Goal: Use online tool/utility: Utilize a website feature to perform a specific function

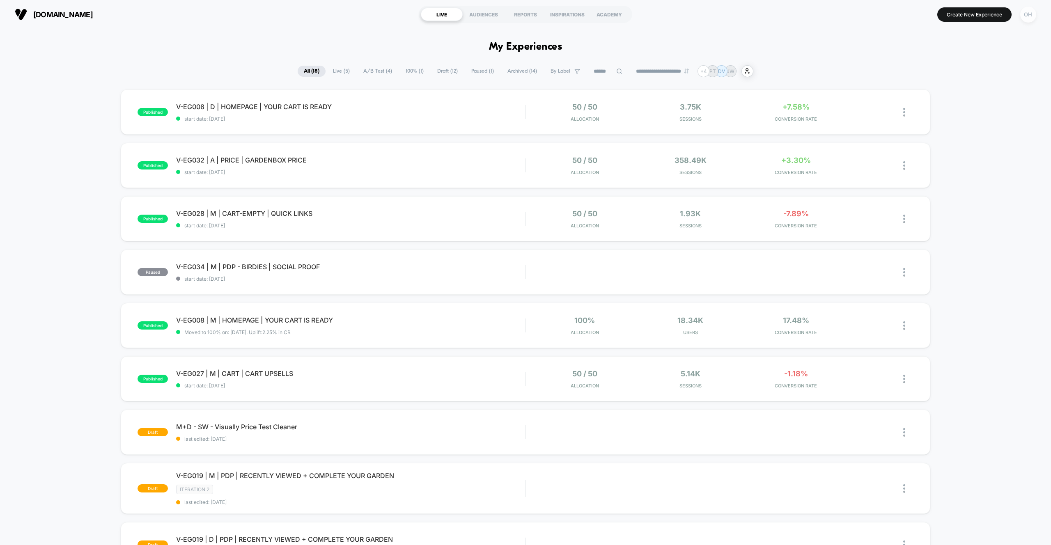
click at [1026, 14] on div "OH" at bounding box center [1028, 15] width 16 height 16
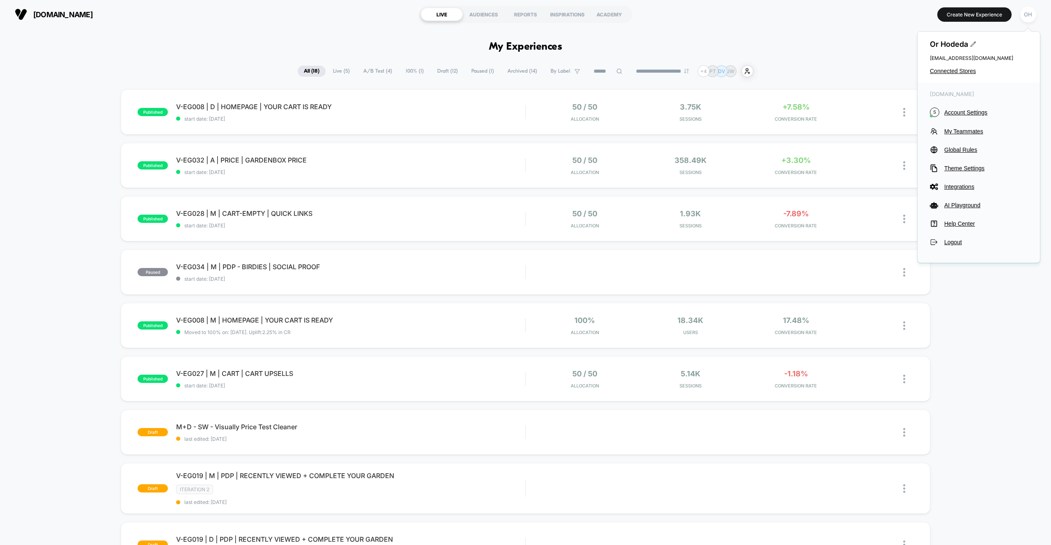
click at [957, 74] on div "Or Hodeda [EMAIL_ADDRESS][DOMAIN_NAME] Connected Stores" at bounding box center [979, 57] width 122 height 51
click at [954, 73] on span "Connected Stores" at bounding box center [979, 71] width 98 height 7
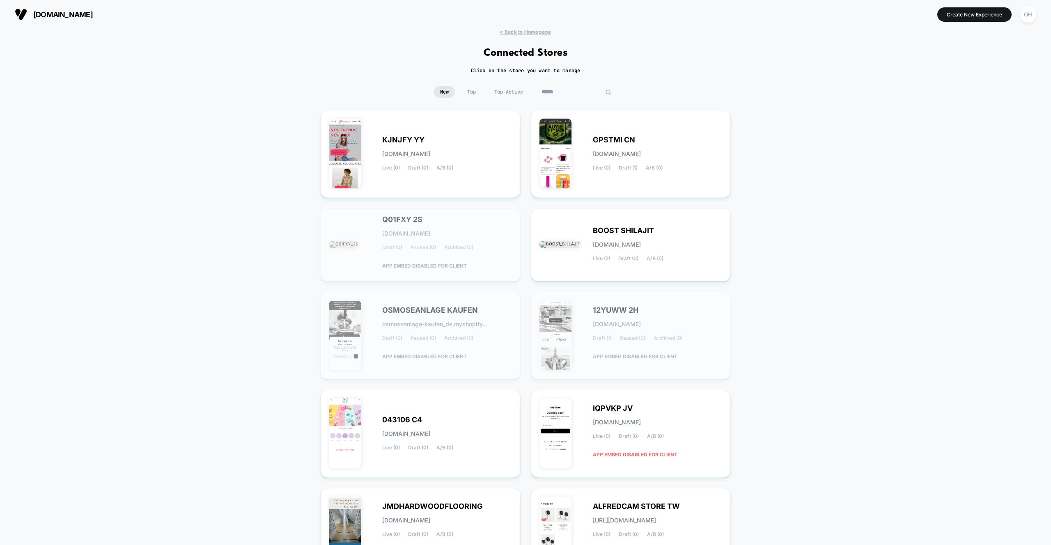
click at [569, 95] on input at bounding box center [576, 91] width 82 height 11
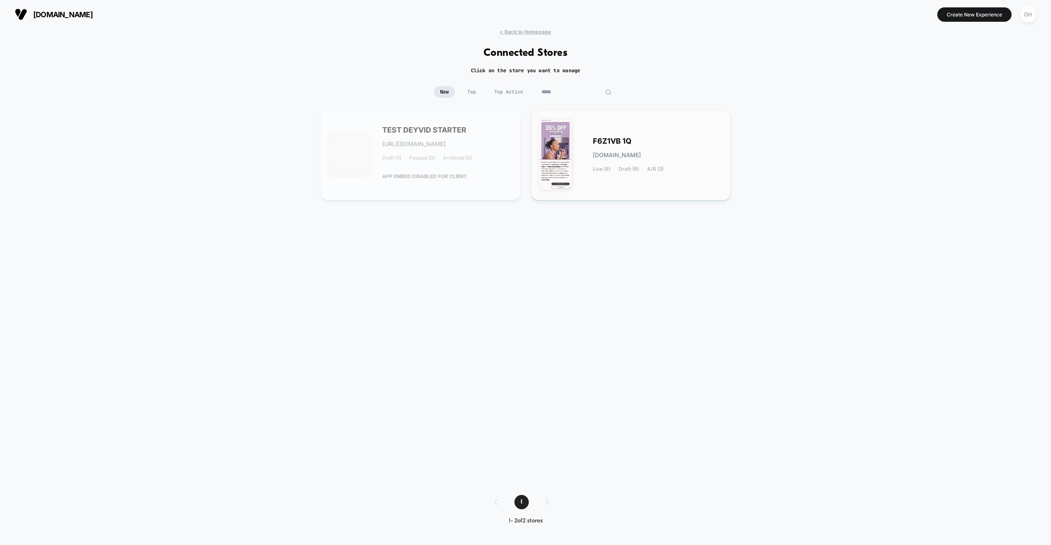
type input "*****"
click at [589, 144] on div "F6Z1VB 1Q [DOMAIN_NAME] Live (6) Draft (9) A/B (2)" at bounding box center [630, 155] width 183 height 73
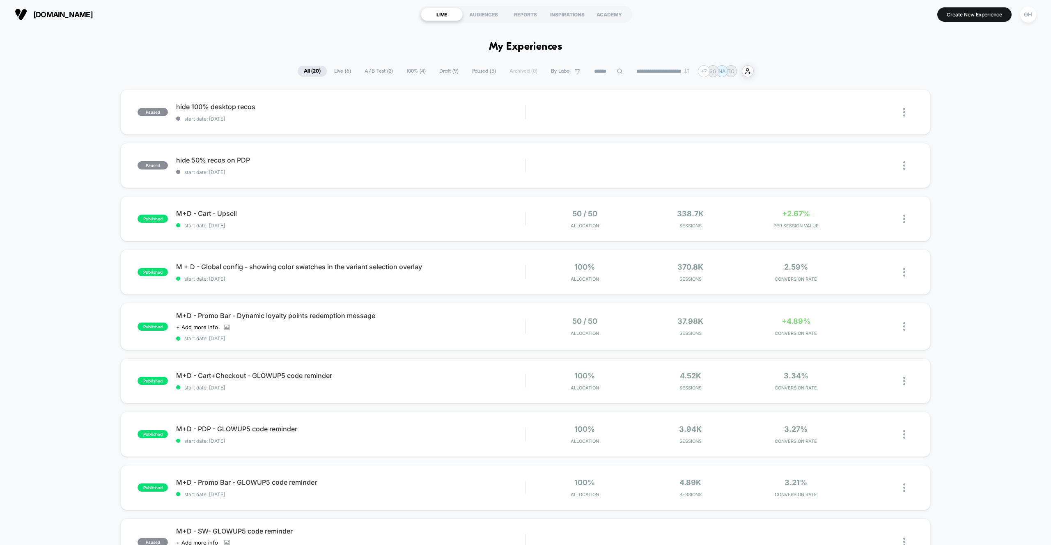
click at [434, 71] on span "Draft ( 9 )" at bounding box center [449, 71] width 32 height 11
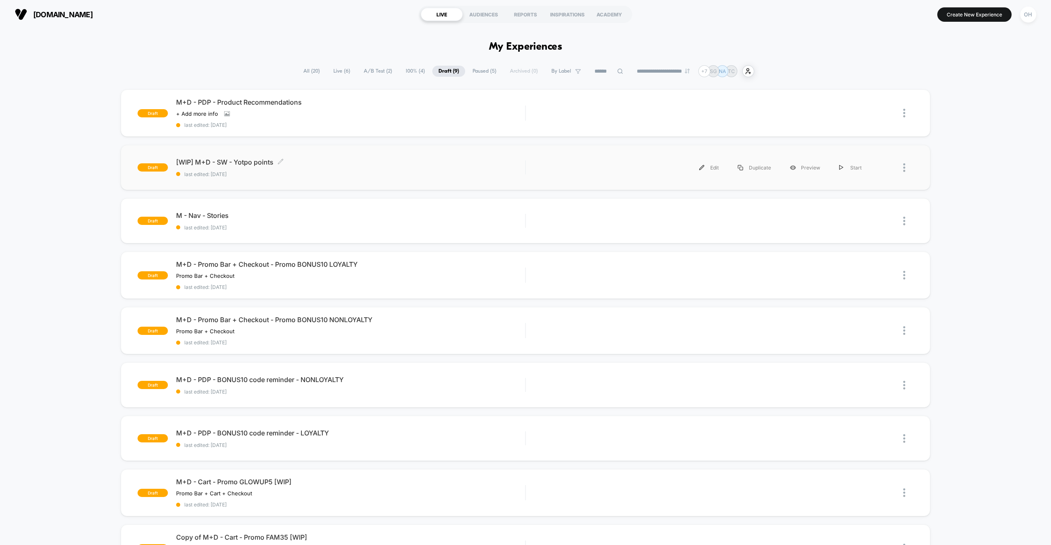
click at [424, 177] on span "last edited: [DATE]" at bounding box center [350, 174] width 349 height 6
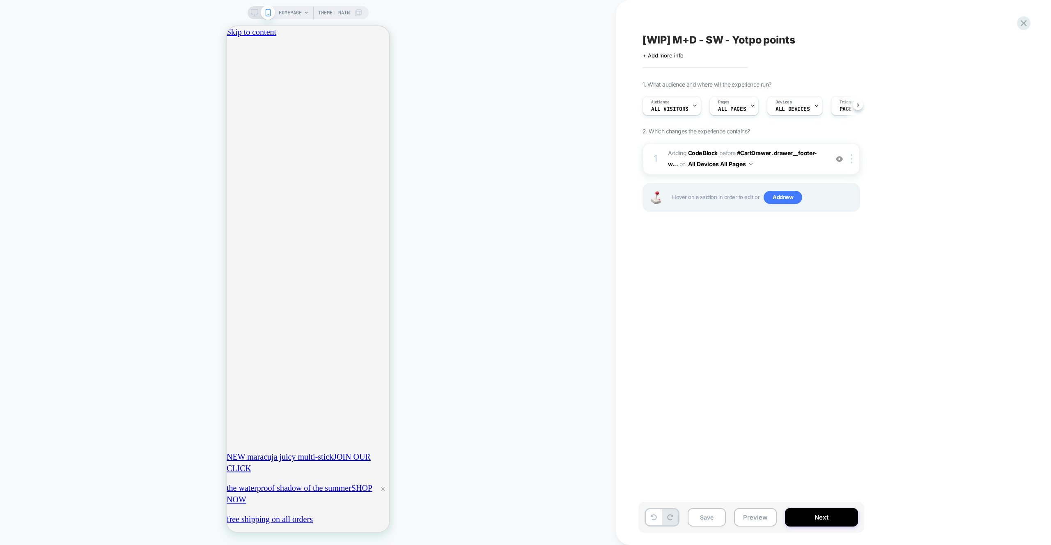
scroll to position [0, 0]
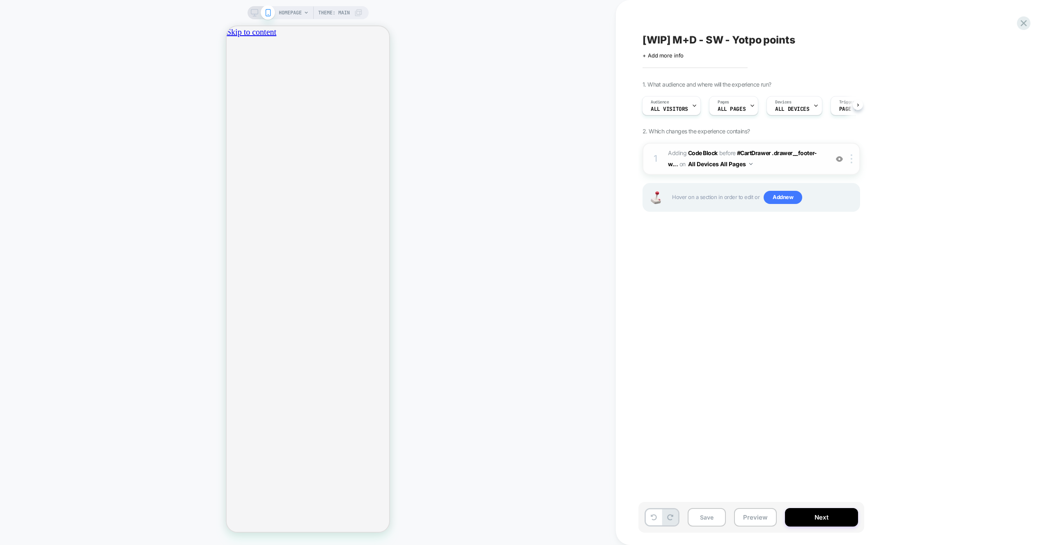
click at [803, 167] on span "Adding Code Block BEFORE #CartDrawer .drawer__footer-w... #CartDrawer .drawer__…" at bounding box center [746, 159] width 156 height 22
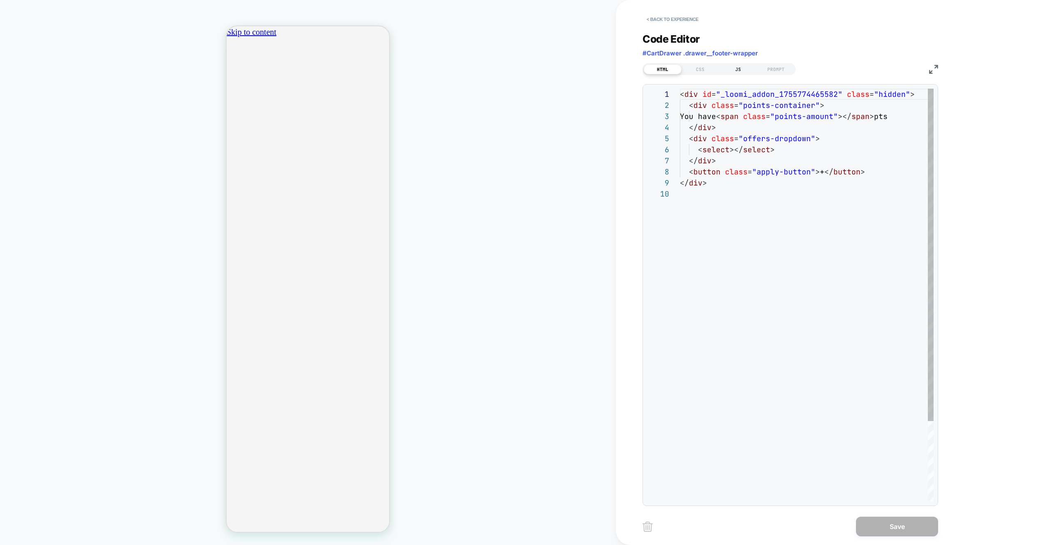
click at [741, 73] on div "JS" at bounding box center [738, 69] width 38 height 10
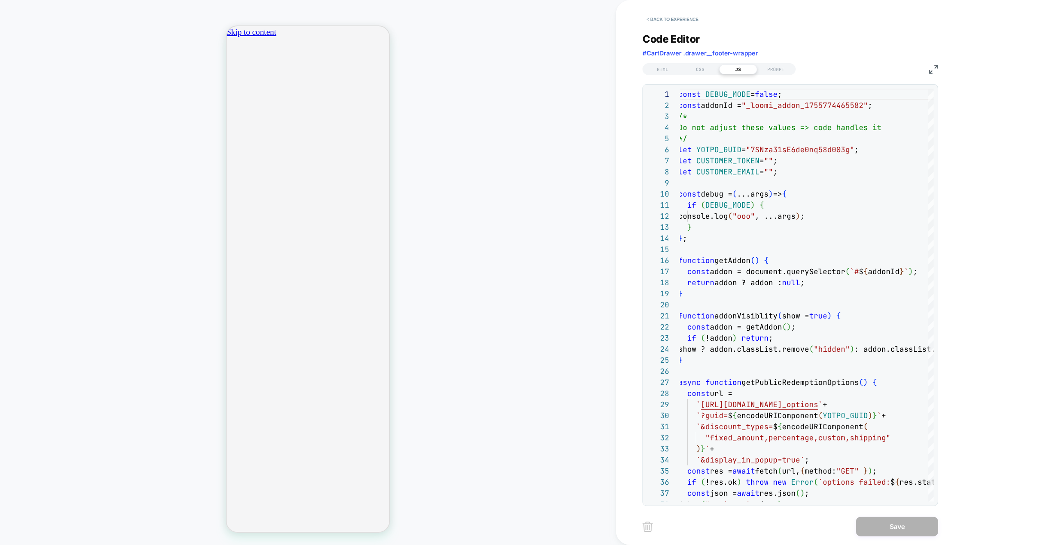
scroll to position [0, 289]
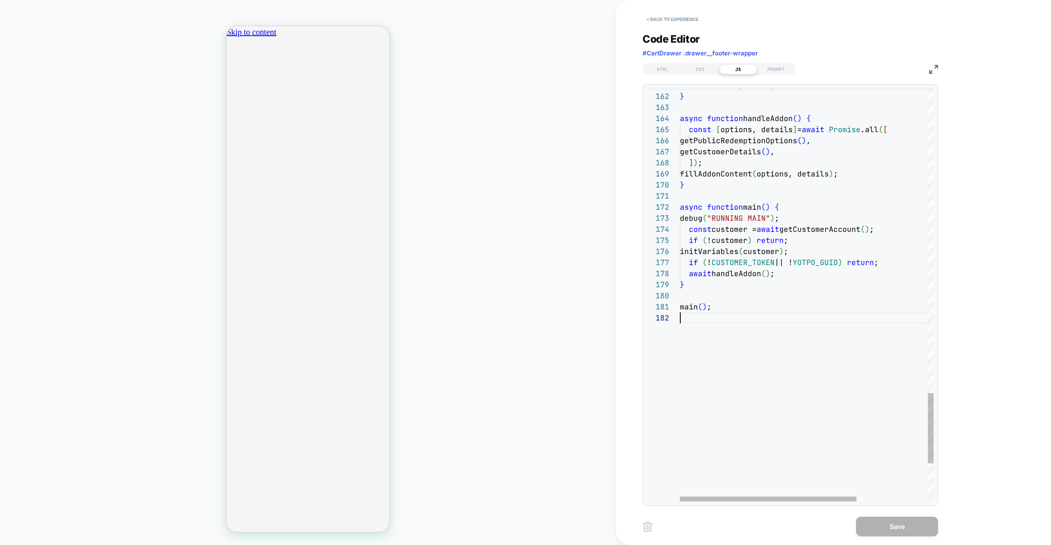
scroll to position [11, 0]
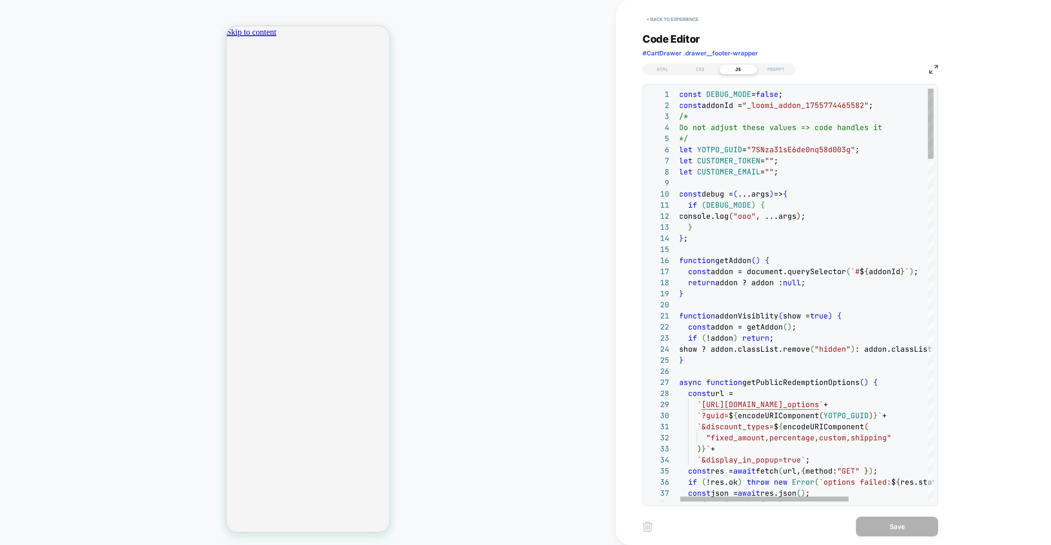
scroll to position [0, 0]
type textarea "**********"
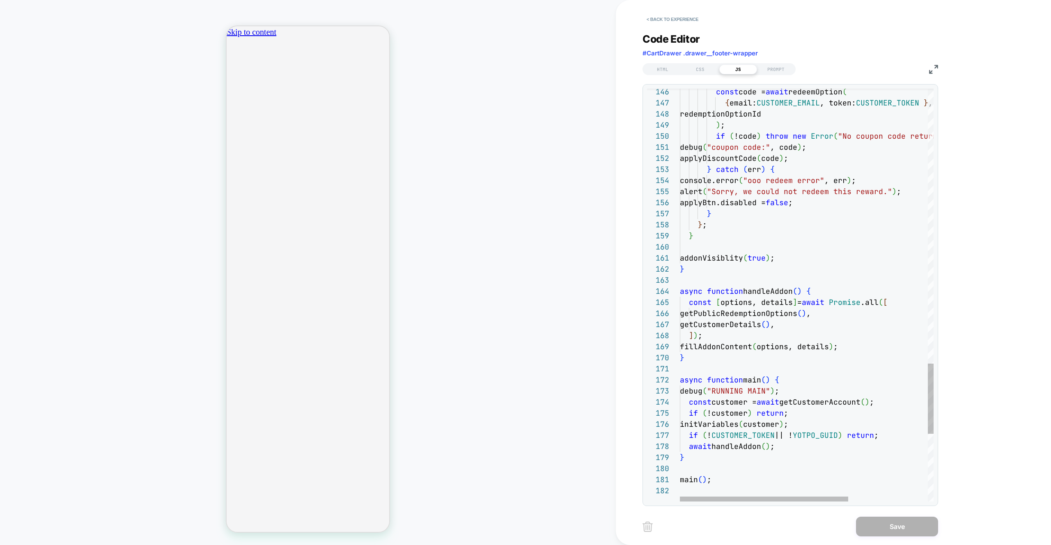
scroll to position [0, 289]
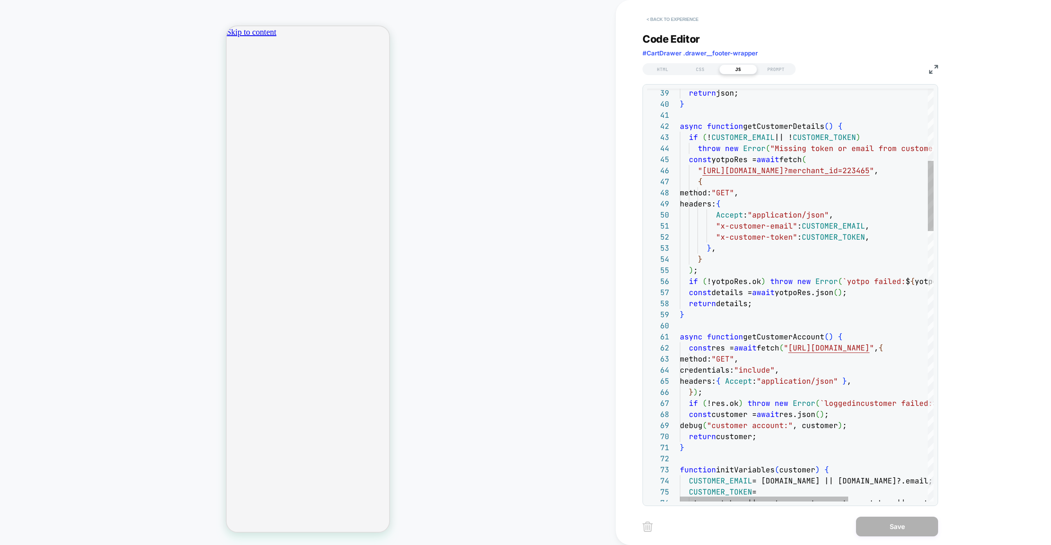
click at [673, 25] on button "< Back to experience" at bounding box center [673, 19] width 60 height 13
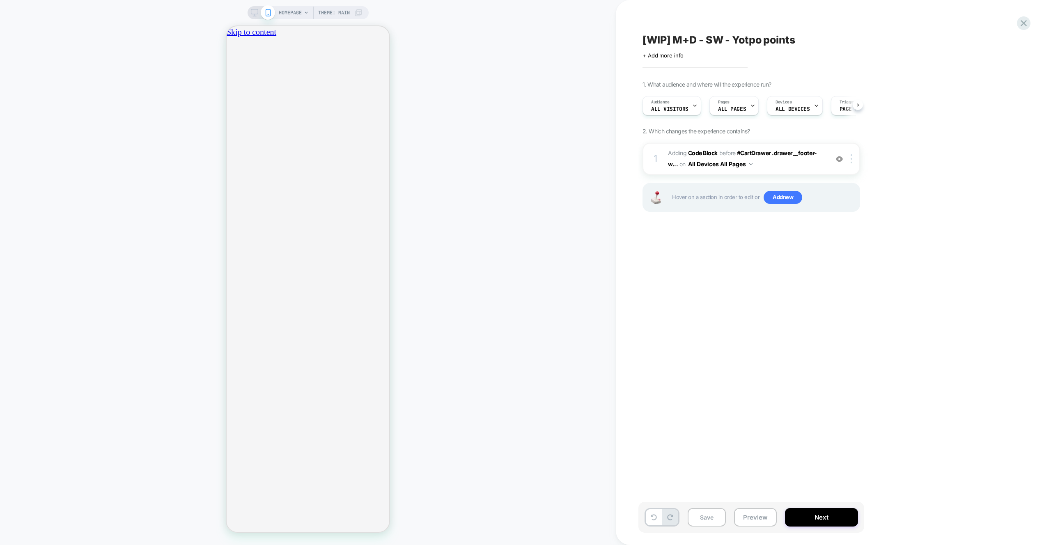
scroll to position [0, 0]
click at [1021, 27] on icon at bounding box center [1023, 23] width 11 height 11
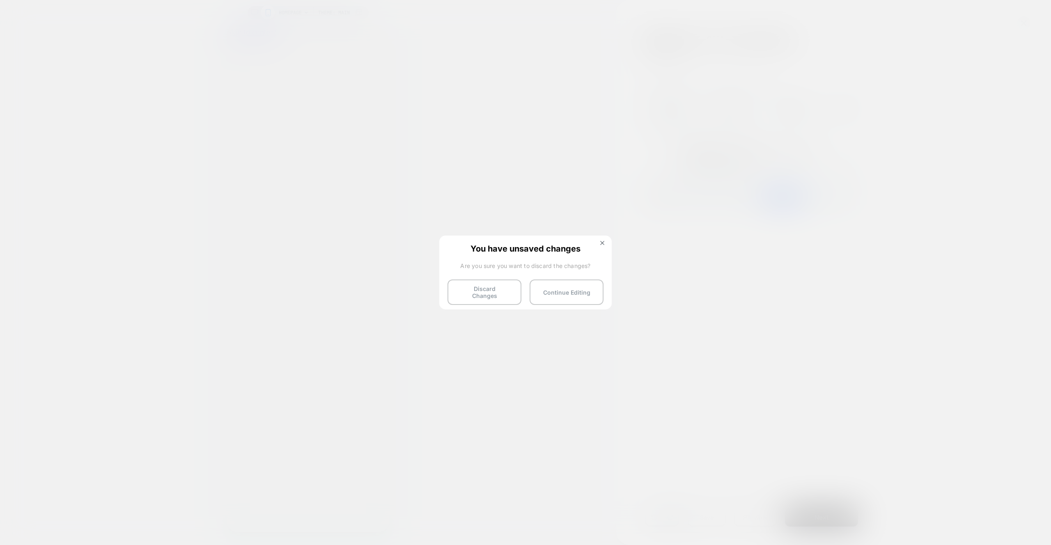
click at [487, 285] on button "Discard Changes" at bounding box center [485, 292] width 74 height 25
